Goal: Task Accomplishment & Management: Complete application form

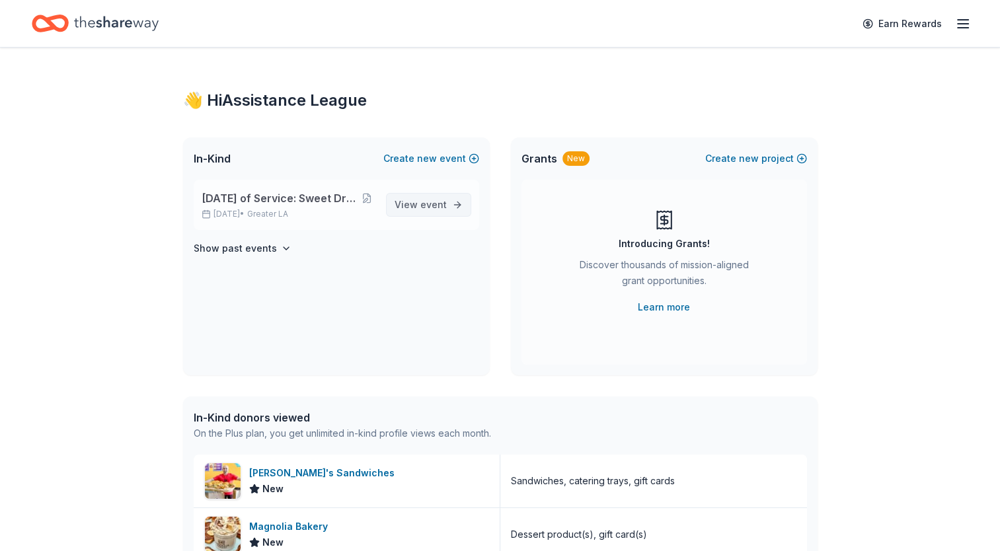
click at [444, 205] on span "event" at bounding box center [433, 204] width 26 height 11
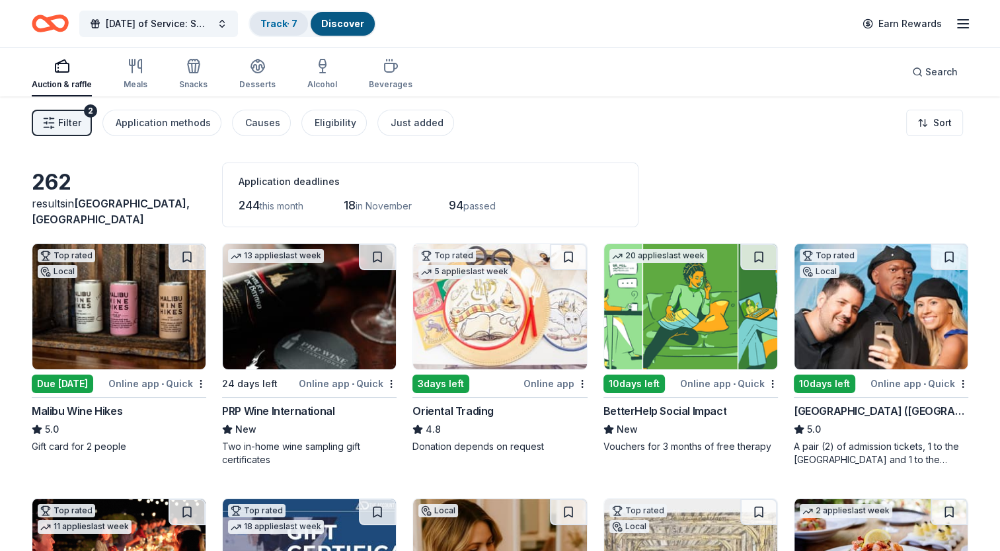
click at [293, 27] on link "Track · 7" at bounding box center [278, 23] width 37 height 11
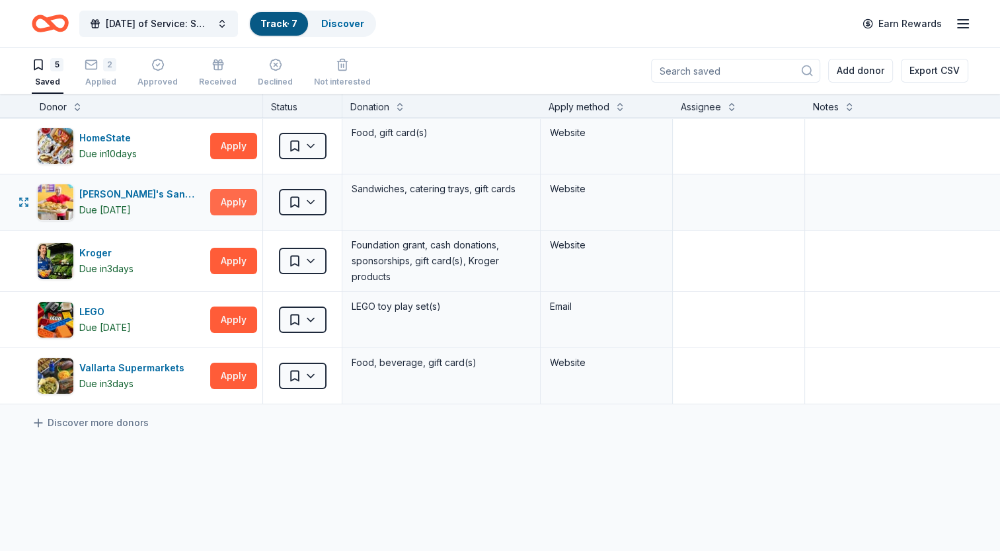
click at [231, 202] on button "Apply" at bounding box center [233, 202] width 47 height 26
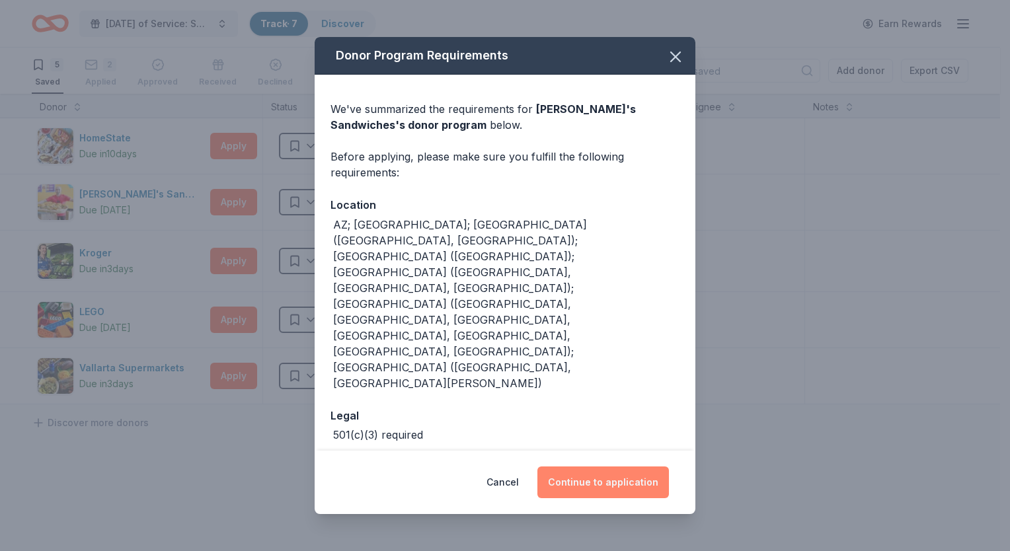
click at [614, 466] on button "Continue to application" at bounding box center [602, 482] width 131 height 32
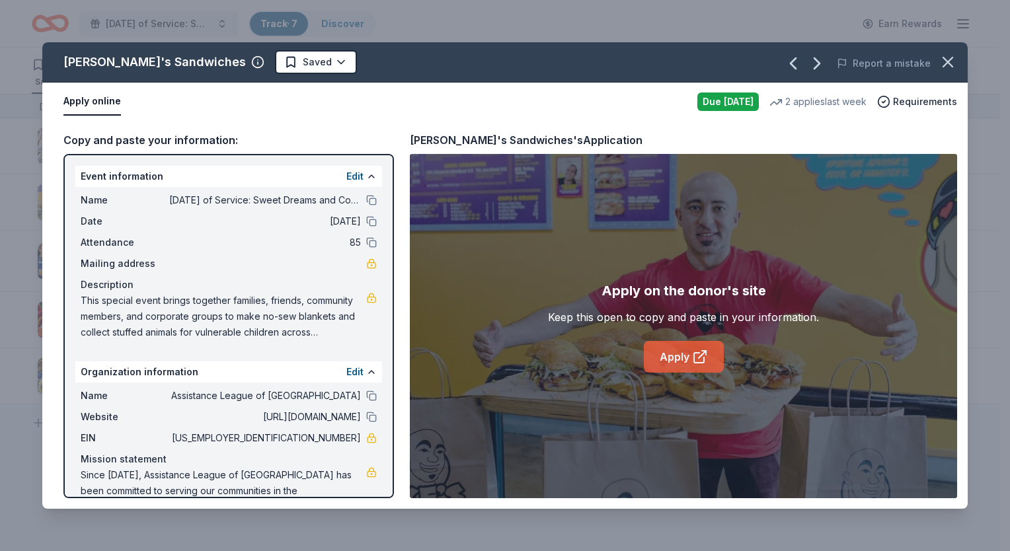
click at [681, 360] on link "Apply" at bounding box center [684, 357] width 80 height 32
click at [953, 65] on icon "button" at bounding box center [947, 62] width 18 height 18
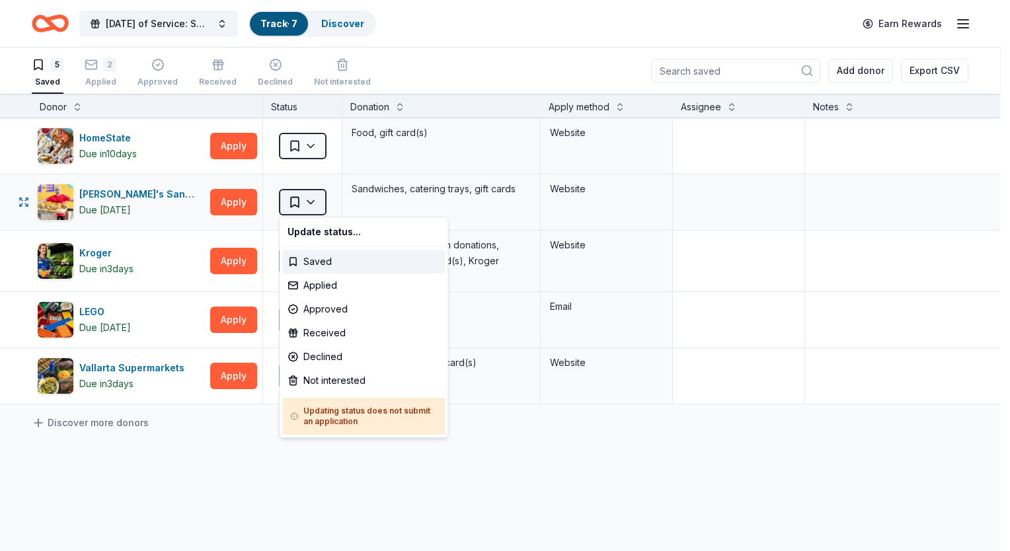
click at [305, 209] on html "Family Day of Service: Sweet Dreams and Cozy Nights Track · 7 Discover Earn Rew…" at bounding box center [505, 275] width 1010 height 551
click at [336, 285] on div "Applied" at bounding box center [363, 286] width 163 height 24
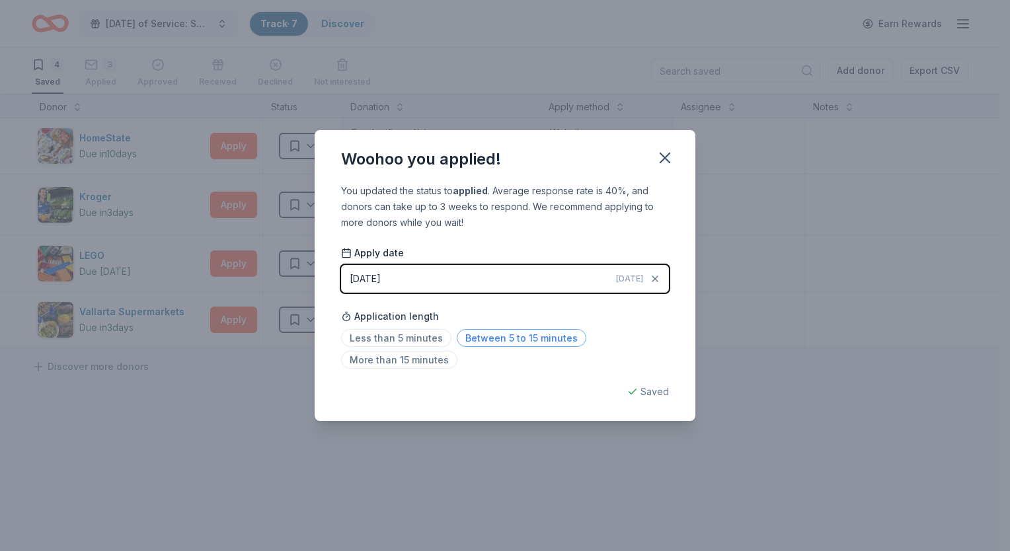
click at [540, 342] on span "Between 5 to 15 minutes" at bounding box center [521, 338] width 129 height 18
click at [673, 161] on icon "button" at bounding box center [664, 158] width 18 height 18
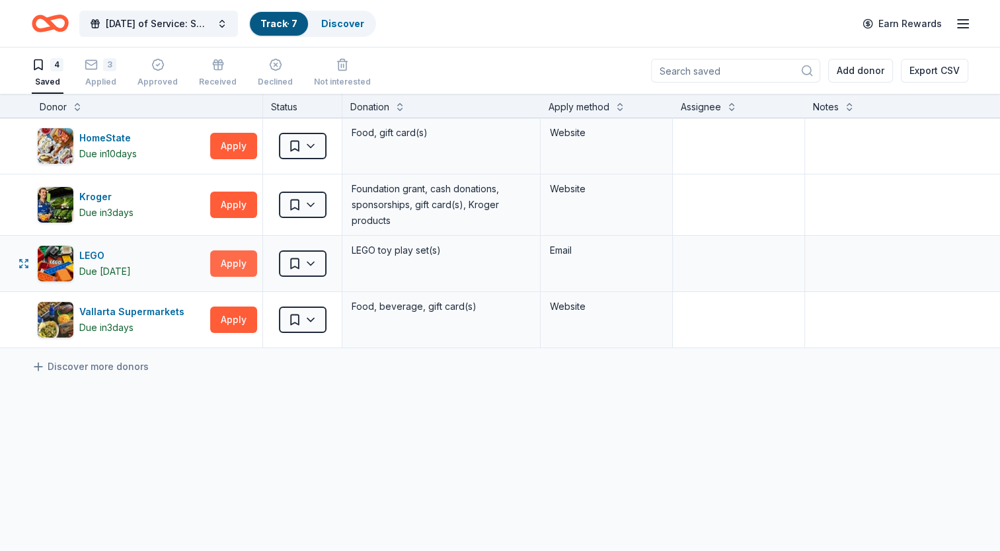
click at [238, 268] on button "Apply" at bounding box center [233, 263] width 47 height 26
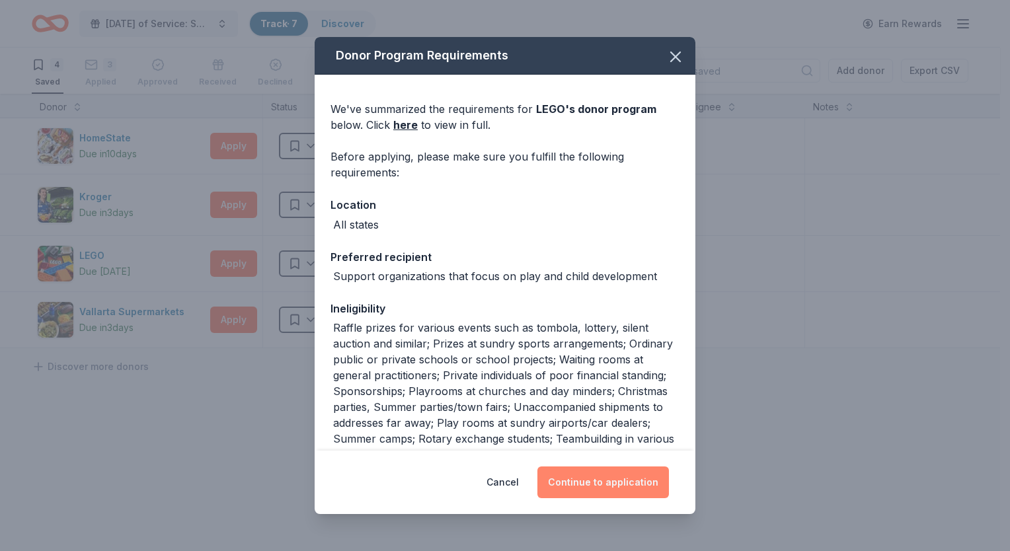
click at [652, 486] on button "Continue to application" at bounding box center [602, 482] width 131 height 32
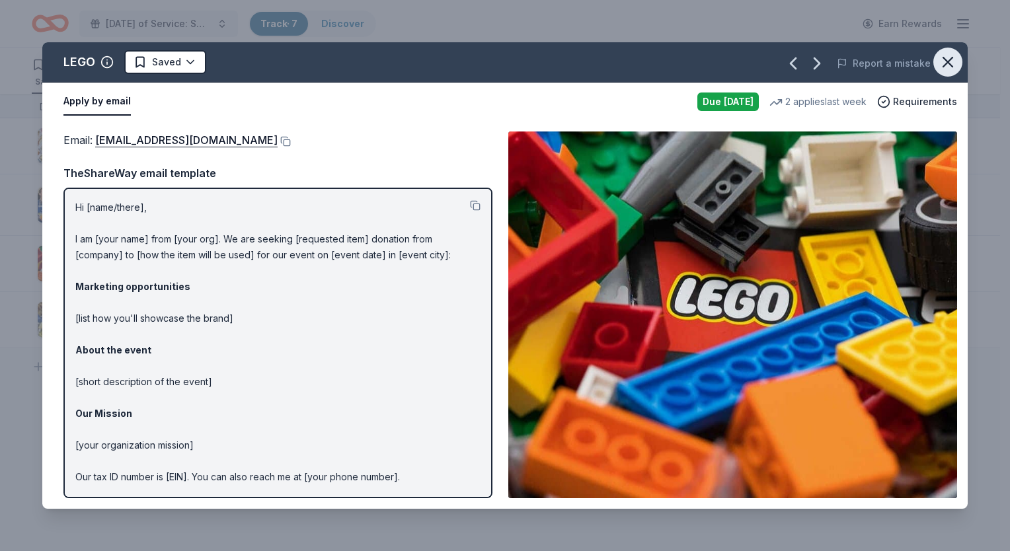
click at [949, 62] on icon "button" at bounding box center [947, 61] width 9 height 9
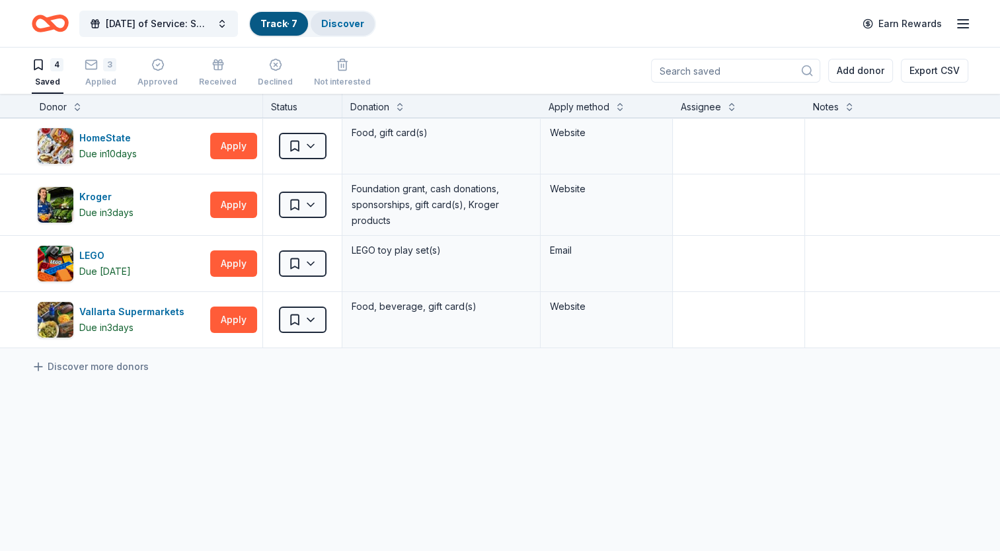
click at [354, 20] on link "Discover" at bounding box center [342, 23] width 43 height 11
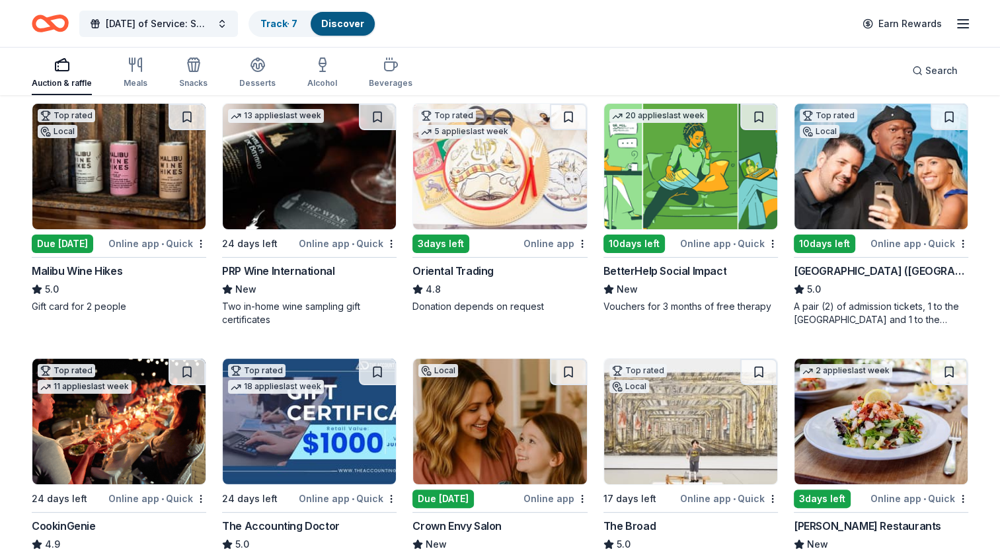
scroll to position [141, 0]
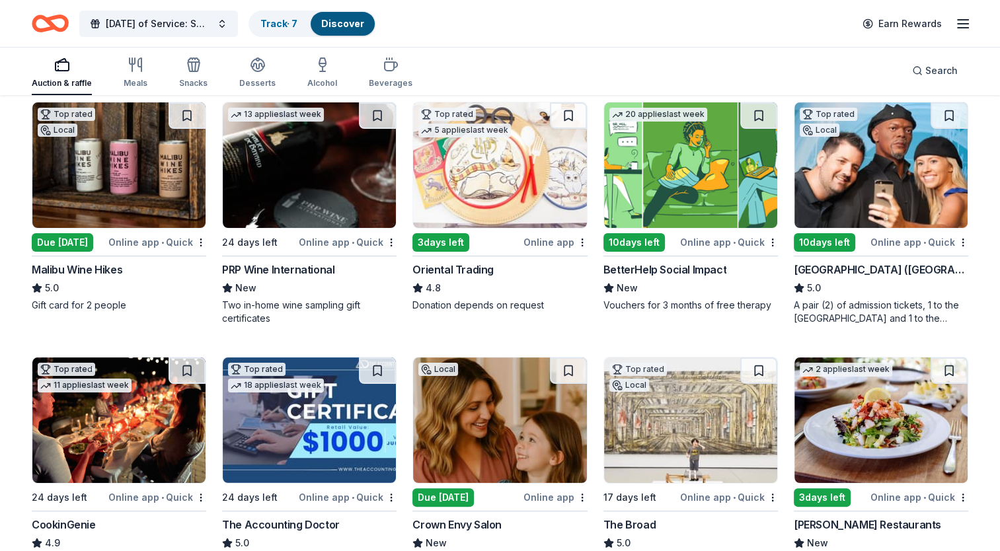
click at [881, 174] on img at bounding box center [880, 165] width 173 height 126
click at [197, 67] on icon "button" at bounding box center [194, 65] width 16 height 16
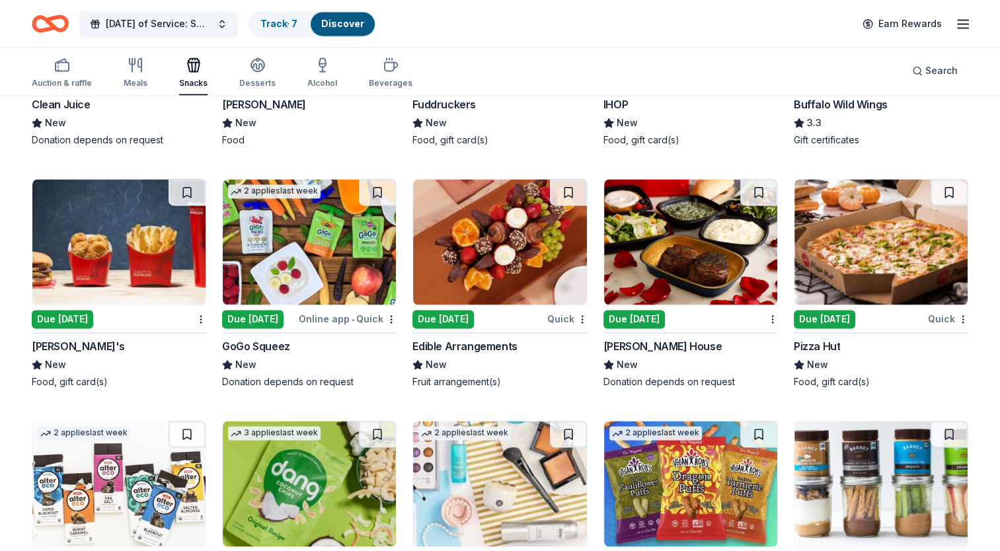
scroll to position [2055, 0]
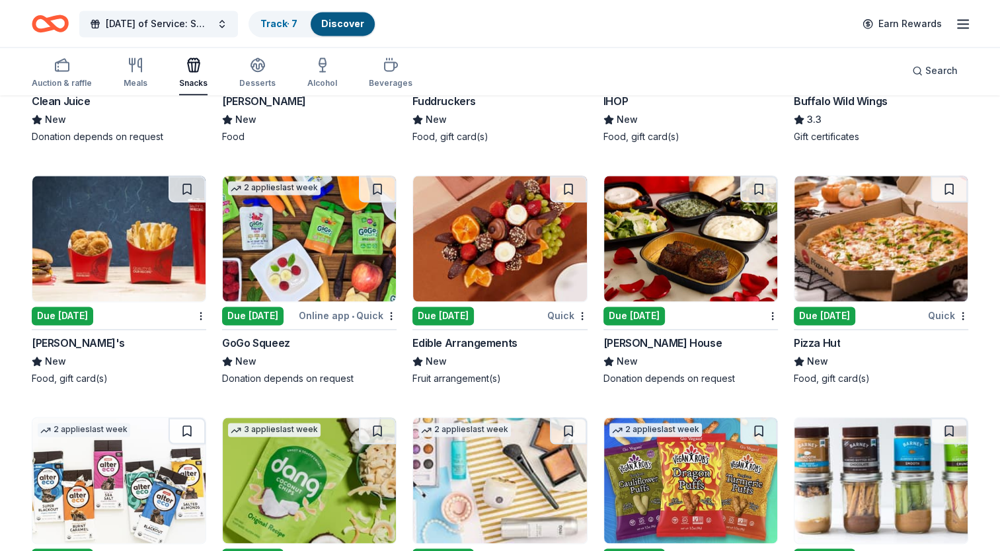
click at [291, 271] on img at bounding box center [309, 239] width 173 height 126
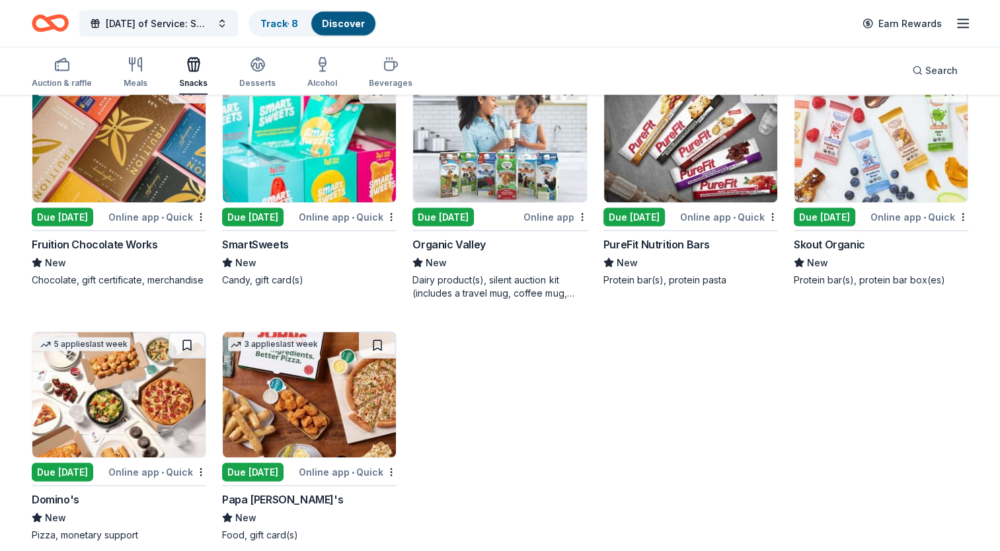
scroll to position [2665, 0]
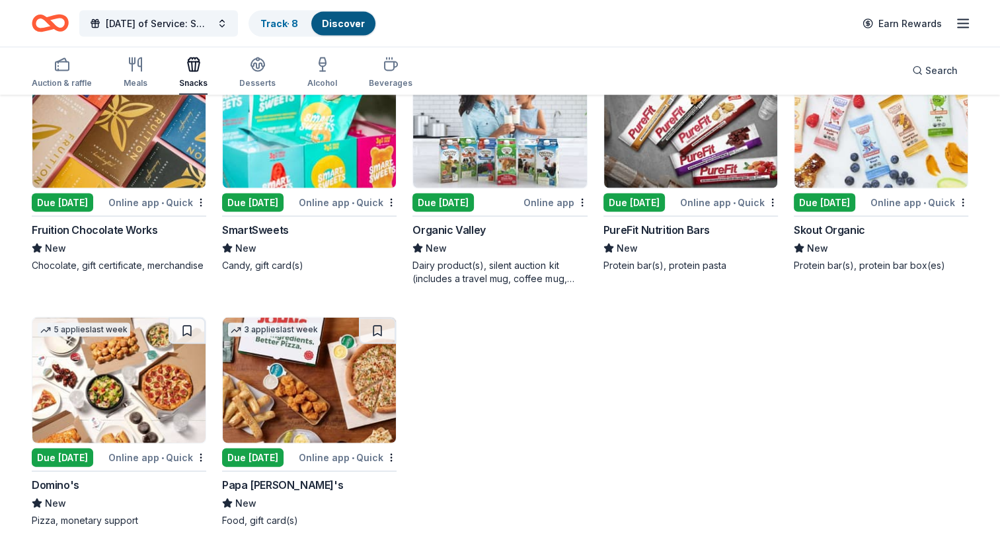
click at [125, 396] on img at bounding box center [118, 381] width 173 height 126
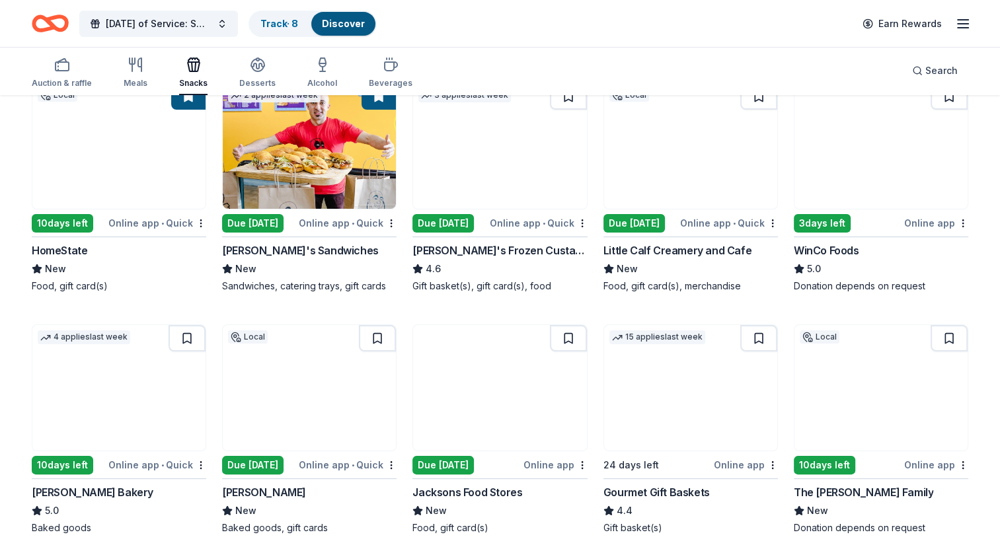
scroll to position [0, 0]
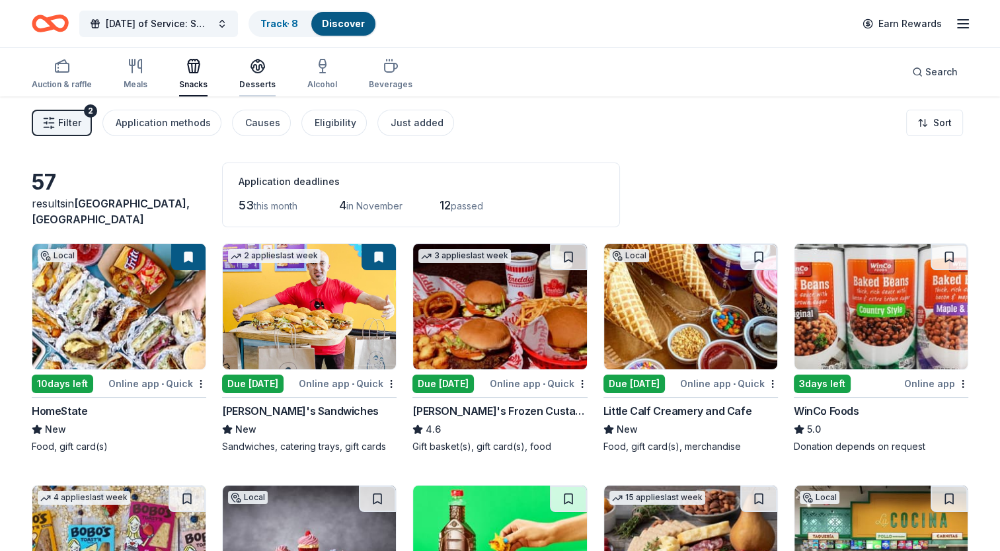
click at [250, 79] on div "Desserts" at bounding box center [257, 84] width 36 height 11
click at [267, 81] on div "Desserts" at bounding box center [257, 84] width 36 height 11
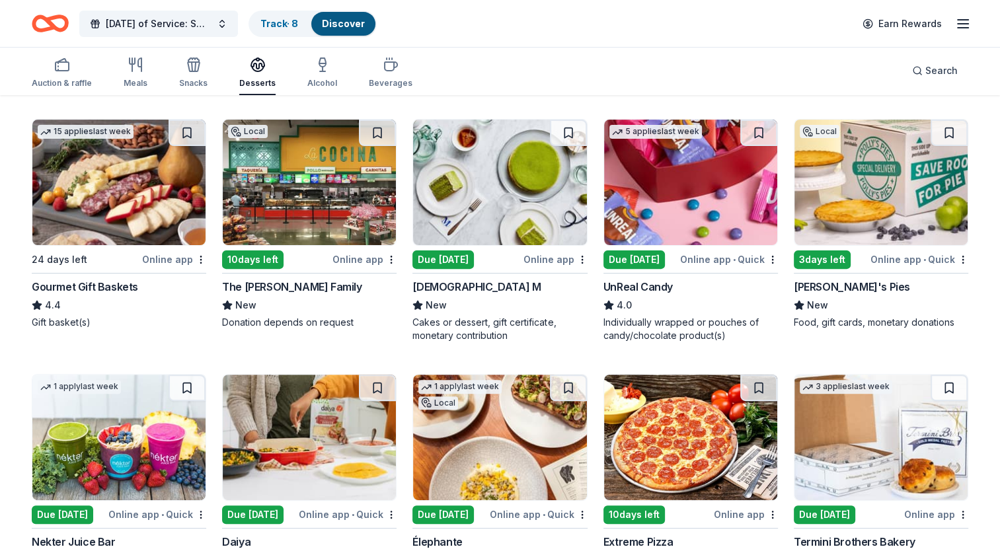
scroll to position [394, 0]
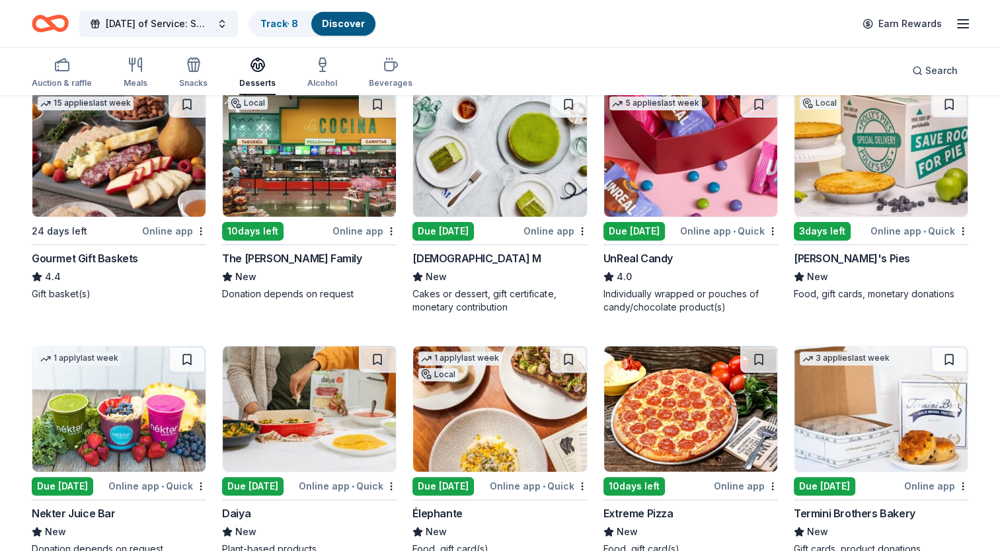
click at [647, 421] on img at bounding box center [690, 409] width 173 height 126
click at [507, 169] on img at bounding box center [499, 154] width 173 height 126
click at [570, 110] on button at bounding box center [568, 104] width 37 height 26
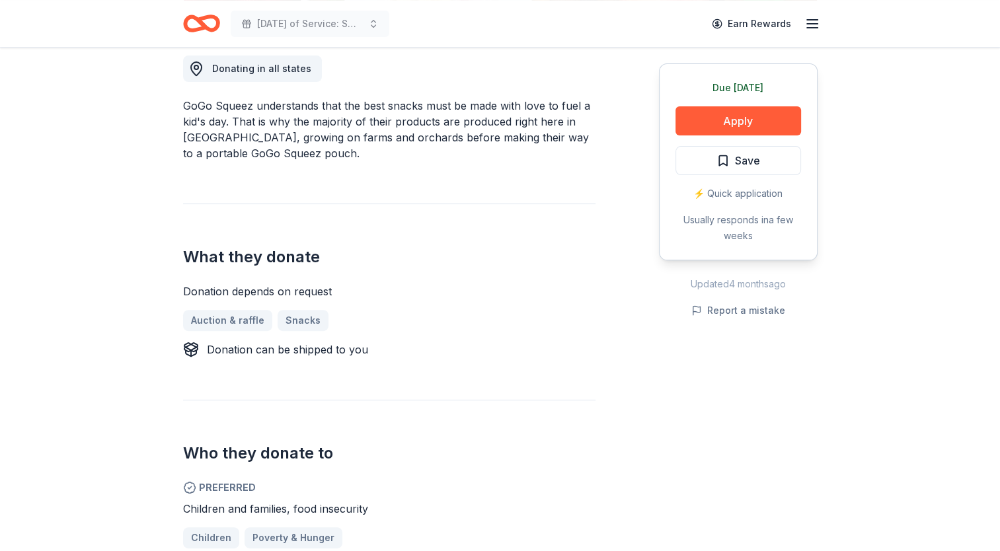
scroll to position [383, 0]
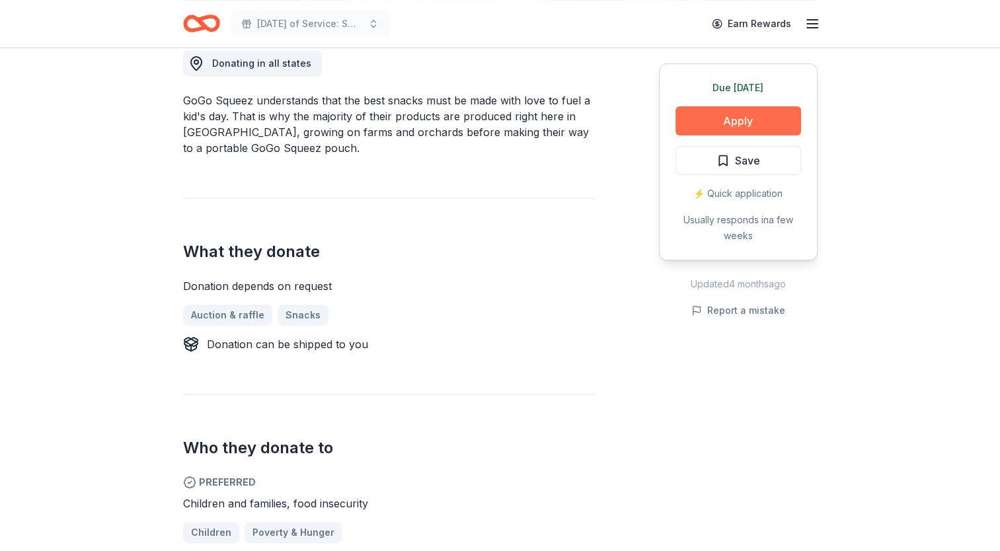
click at [761, 126] on button "Apply" at bounding box center [738, 120] width 126 height 29
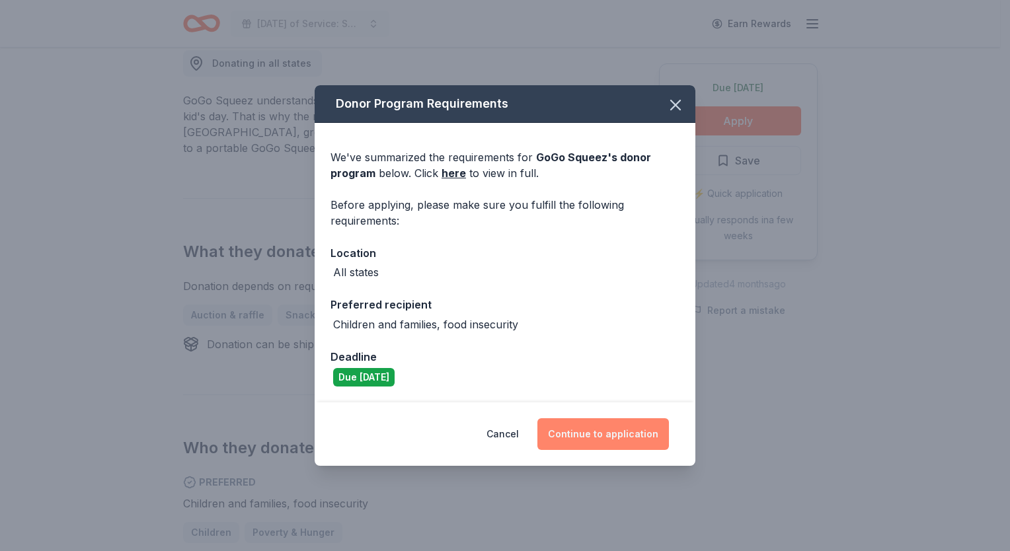
click at [610, 437] on button "Continue to application" at bounding box center [602, 434] width 131 height 32
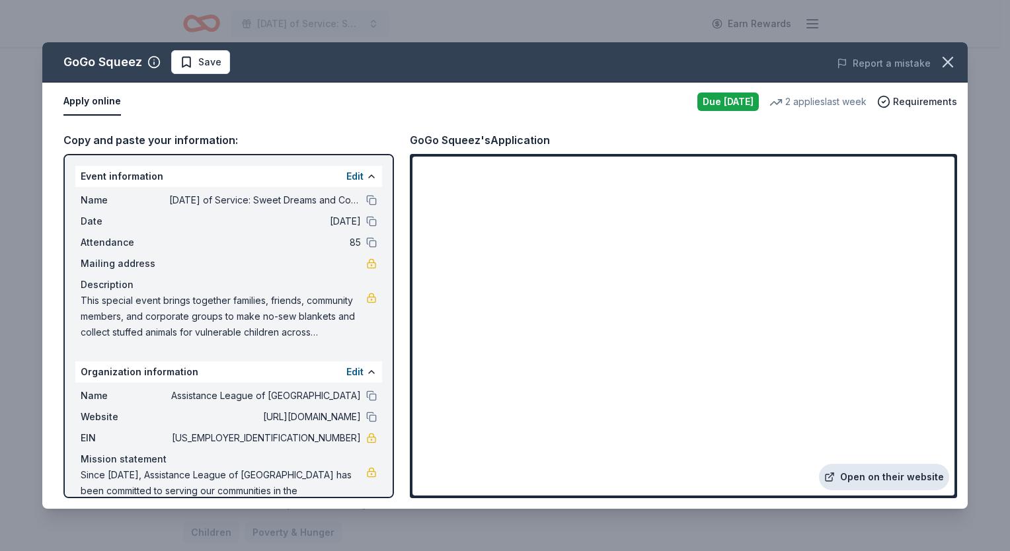
click at [867, 480] on link "Open on their website" at bounding box center [884, 477] width 130 height 26
click at [947, 67] on icon "button" at bounding box center [947, 62] width 18 height 18
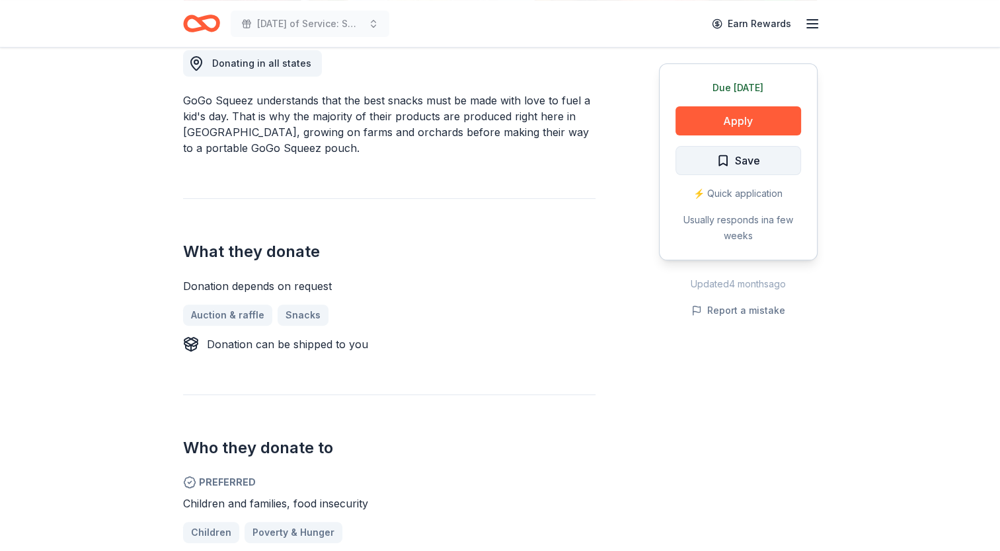
click at [729, 168] on span "Save" at bounding box center [738, 160] width 44 height 17
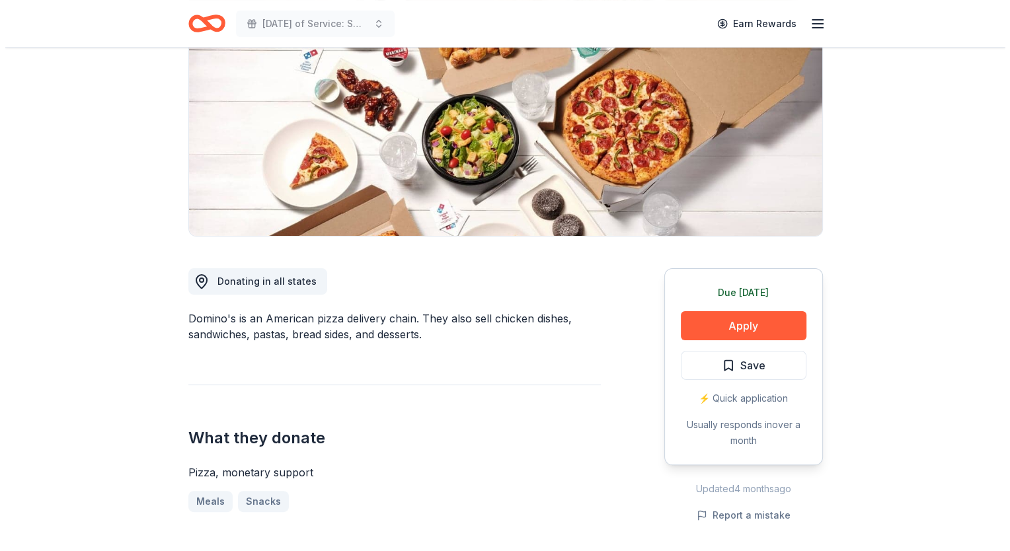
scroll to position [166, 0]
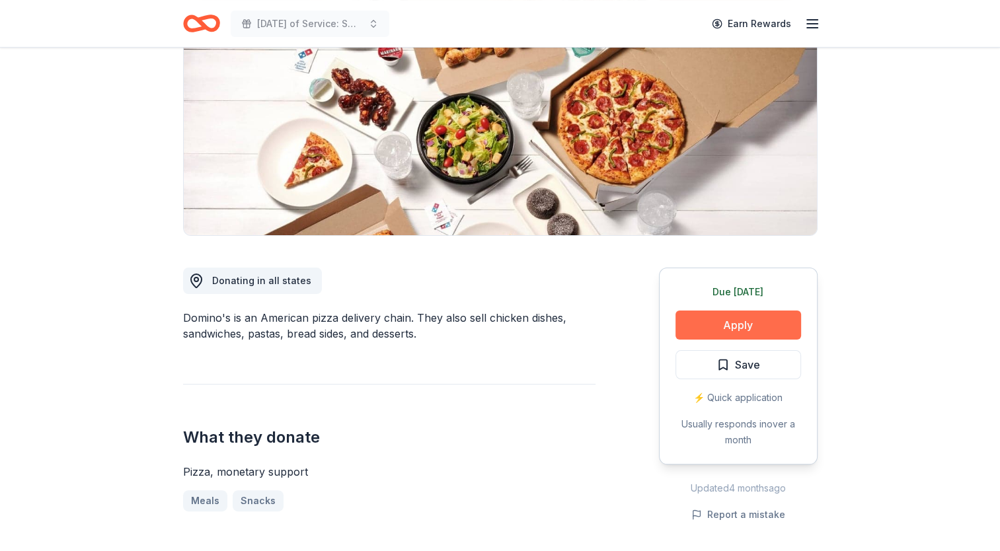
click at [780, 324] on button "Apply" at bounding box center [738, 325] width 126 height 29
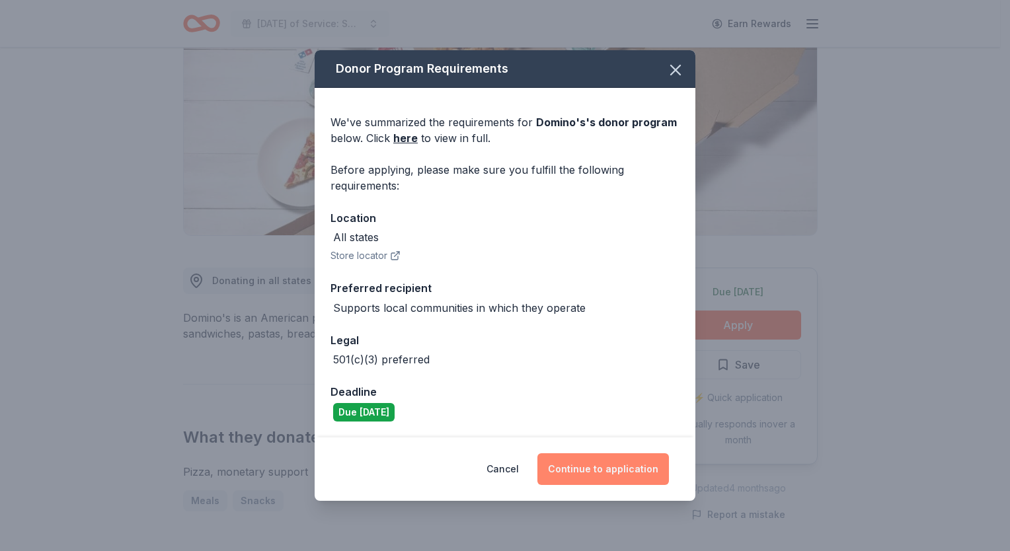
click at [628, 484] on button "Continue to application" at bounding box center [602, 469] width 131 height 32
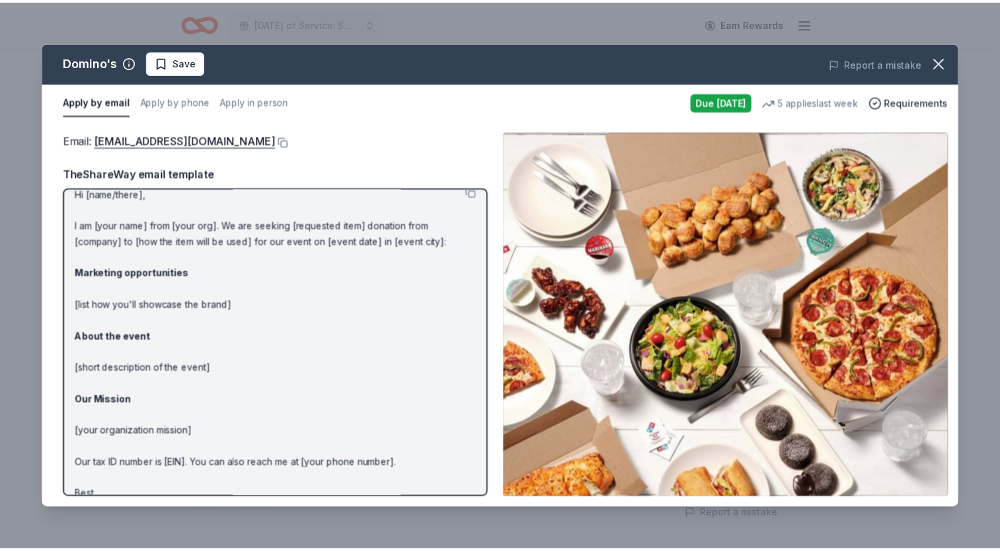
scroll to position [0, 0]
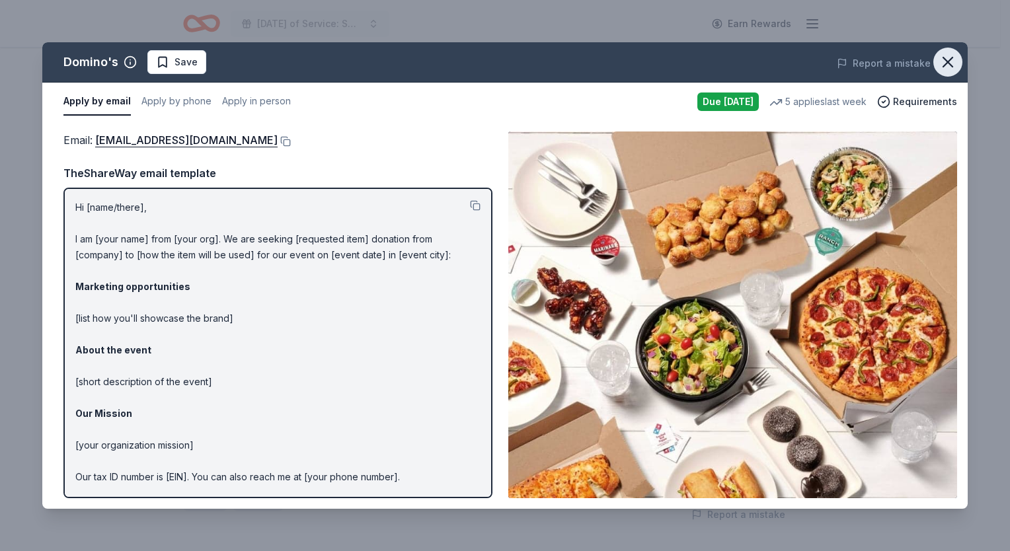
click at [947, 61] on icon "button" at bounding box center [947, 61] width 9 height 9
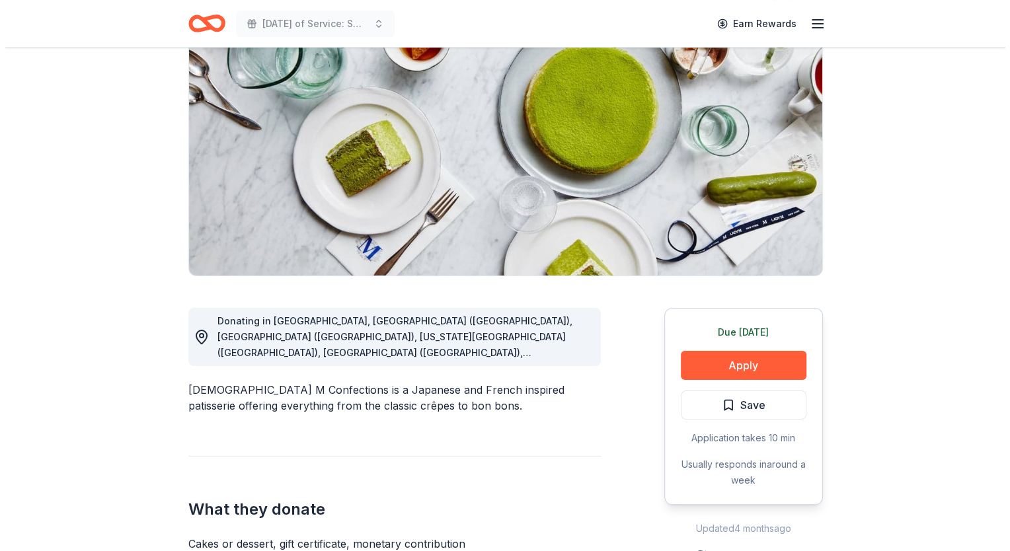
scroll to position [126, 0]
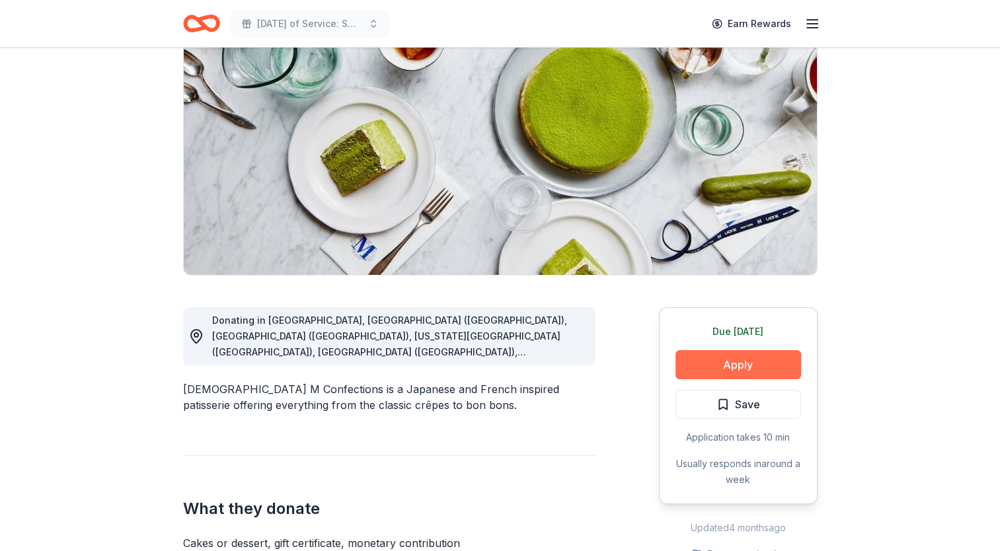
click at [760, 367] on button "Apply" at bounding box center [738, 364] width 126 height 29
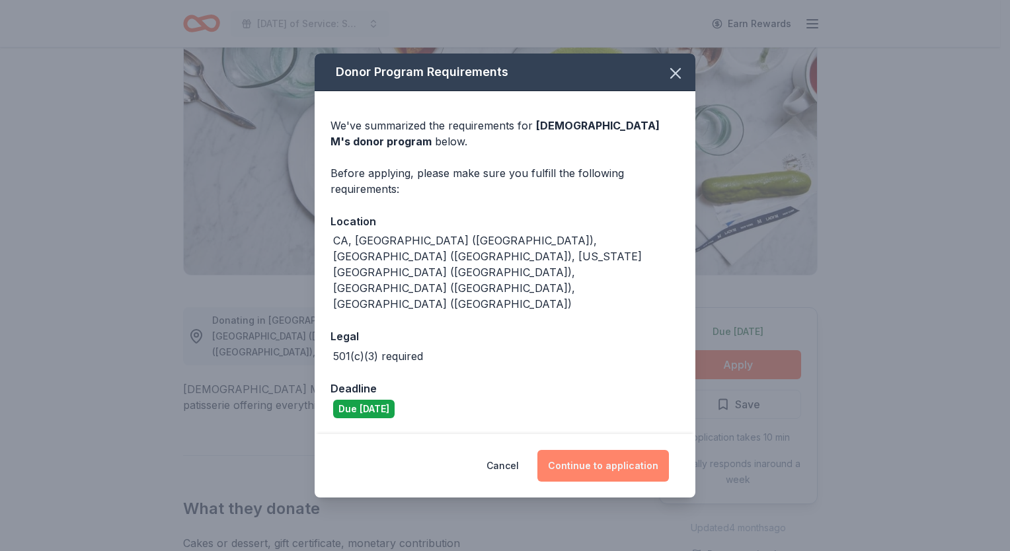
click at [655, 453] on button "Continue to application" at bounding box center [602, 466] width 131 height 32
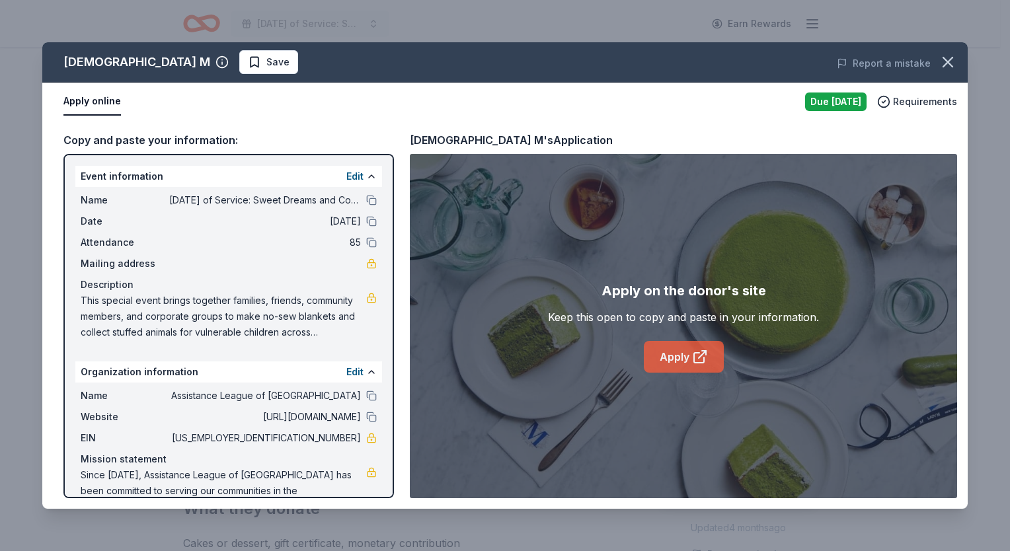
click at [652, 351] on link "Apply" at bounding box center [684, 357] width 80 height 32
